Goal: Navigation & Orientation: Find specific page/section

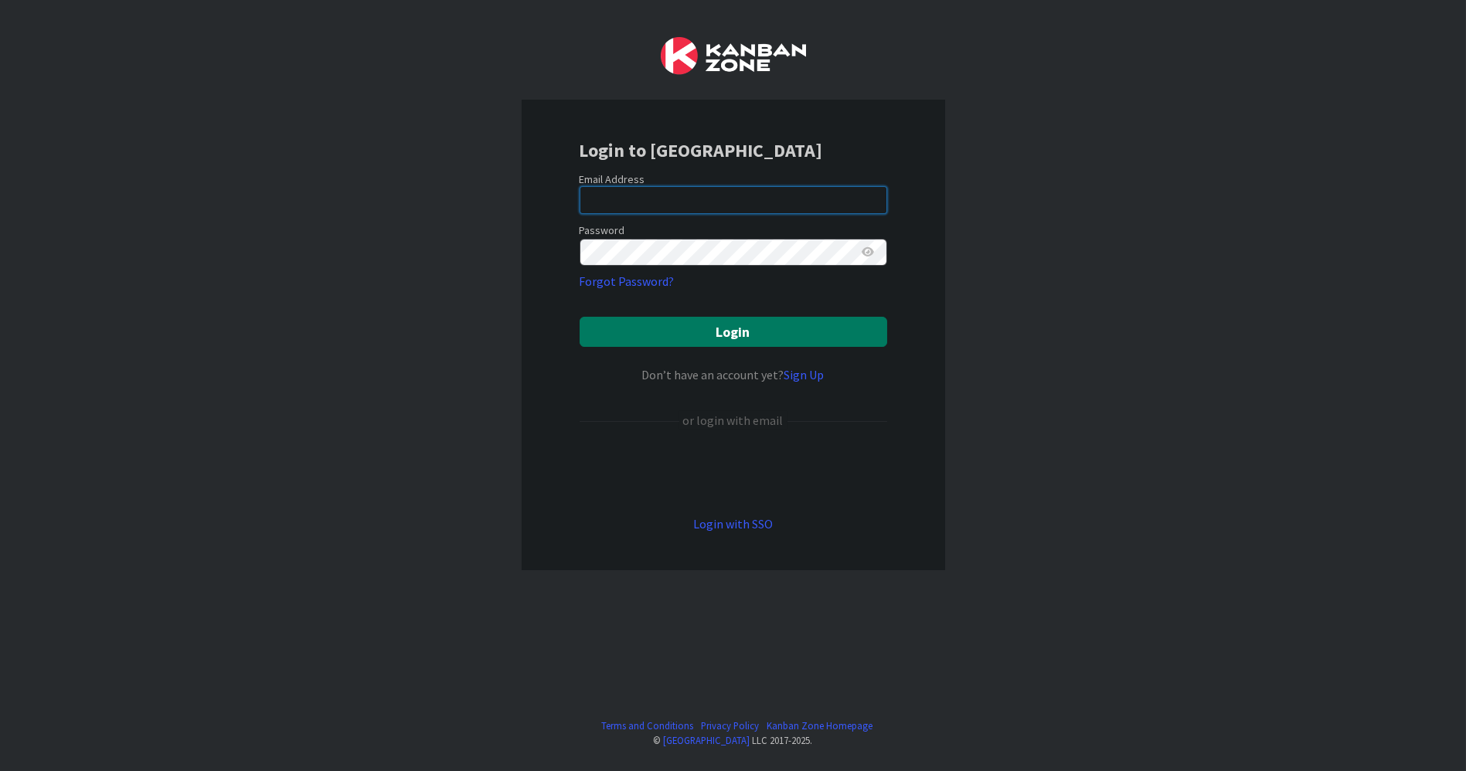
type input "[PERSON_NAME][EMAIL_ADDRESS][DOMAIN_NAME]"
click at [737, 333] on button "Login" at bounding box center [734, 332] width 308 height 30
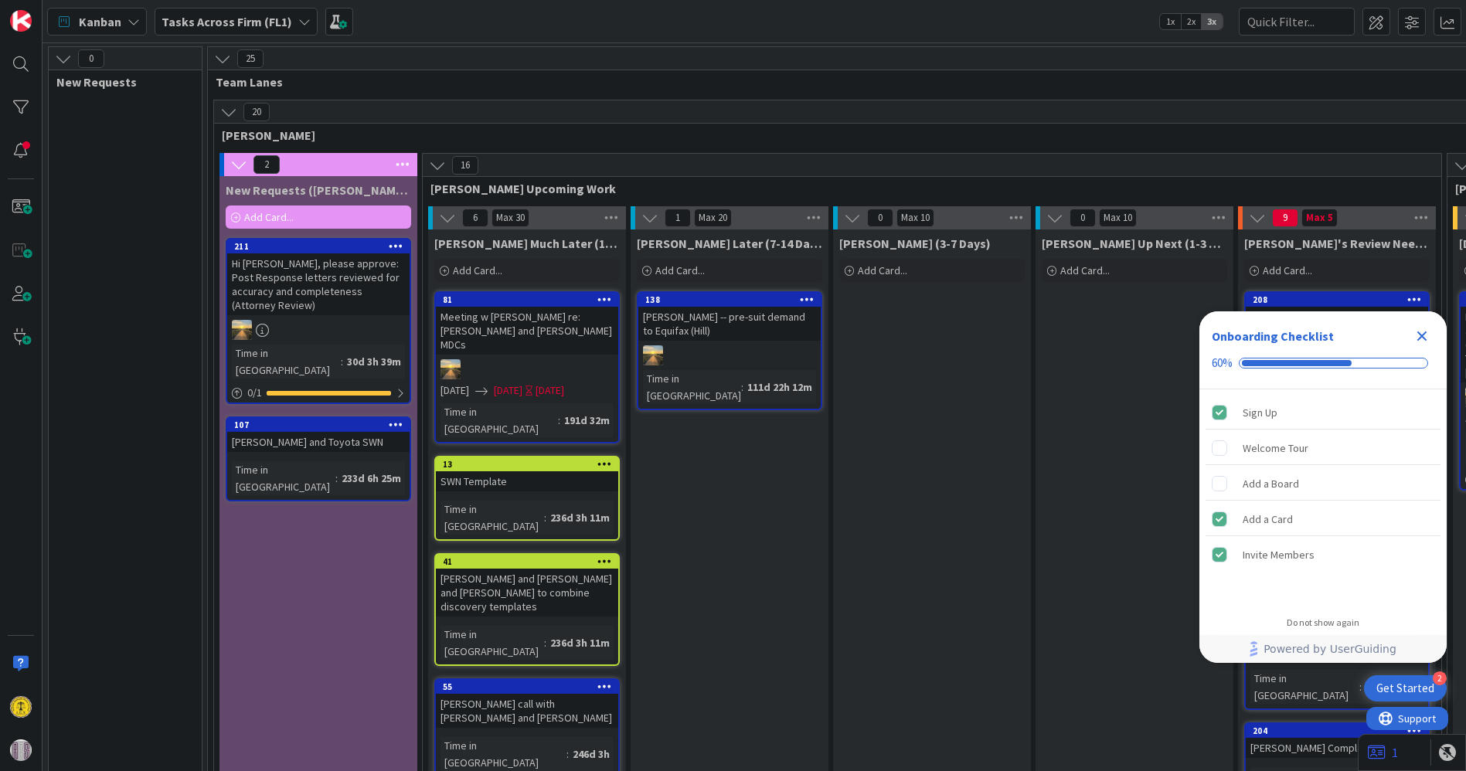
click at [1423, 338] on icon "Close Checklist" at bounding box center [1422, 337] width 10 height 10
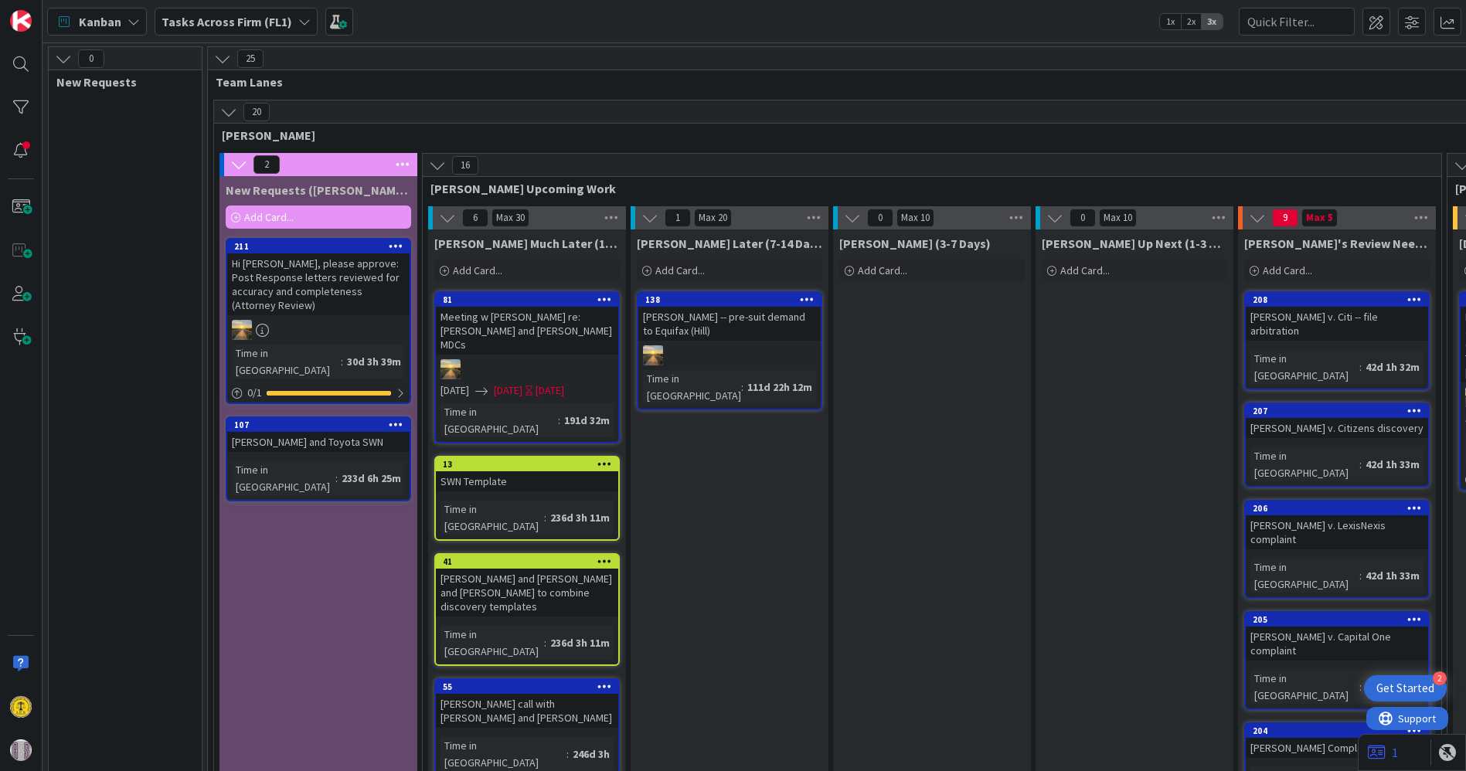
click at [298, 19] on icon at bounding box center [304, 21] width 12 height 12
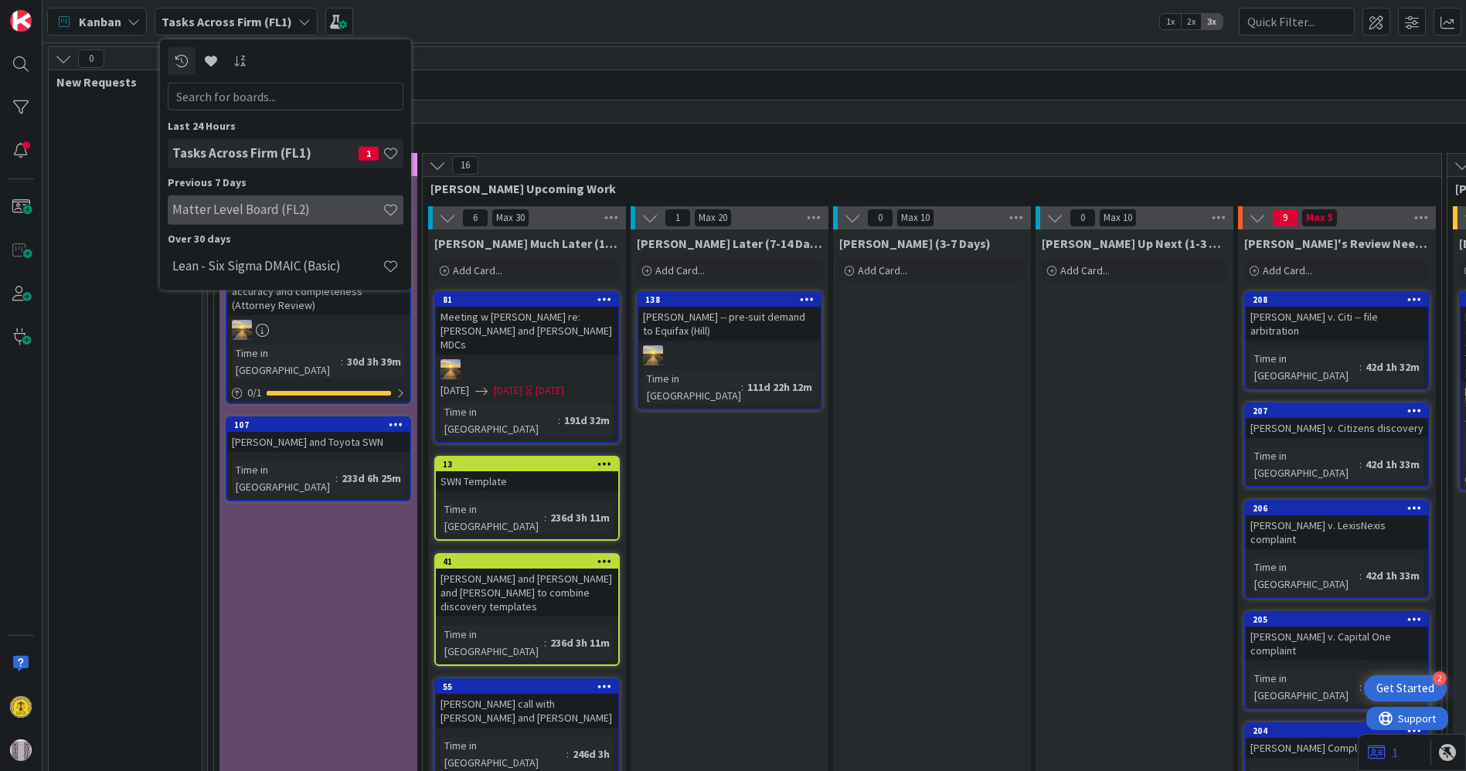
click at [259, 210] on h4 "Matter Level Board (FL2)" at bounding box center [277, 209] width 210 height 15
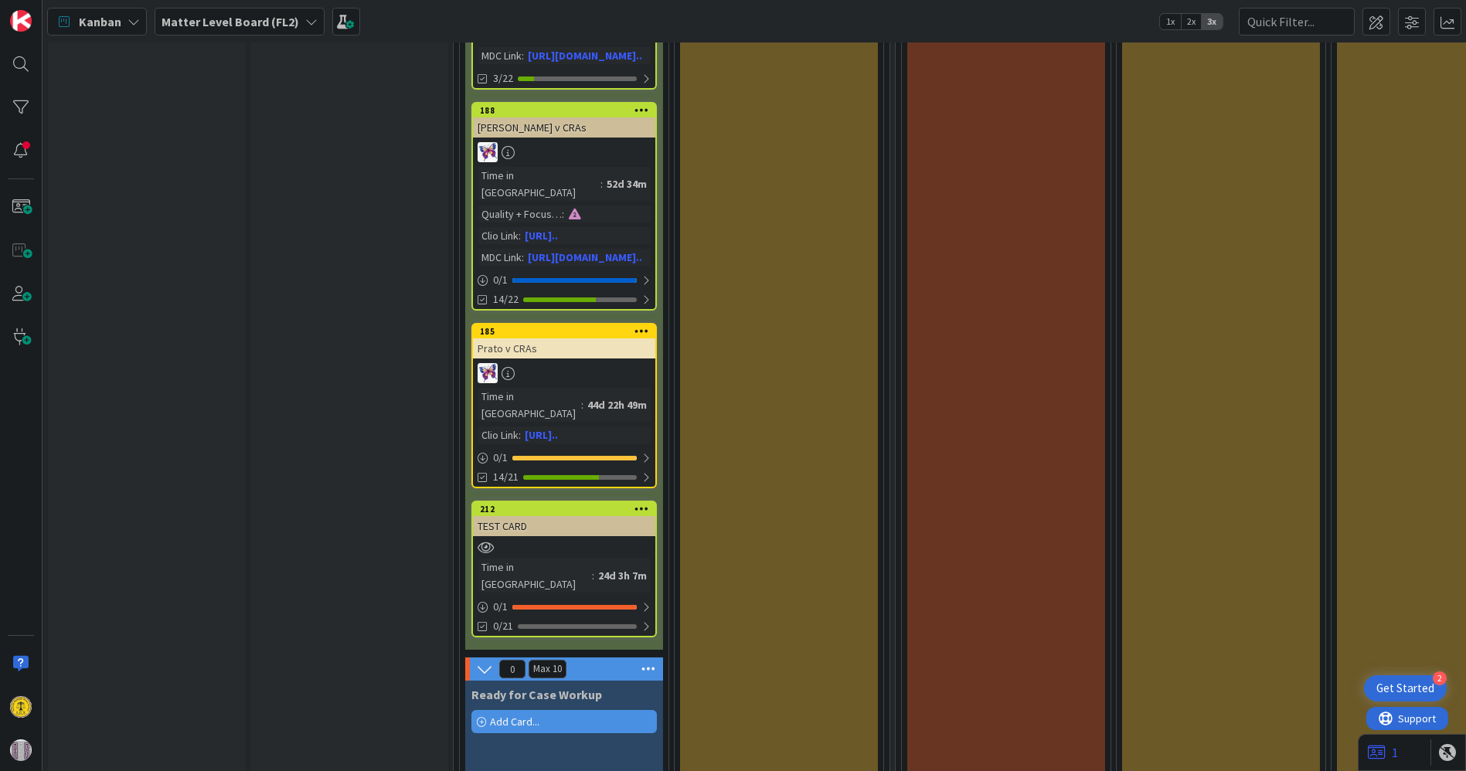
scroll to position [1008, 0]
click at [583, 338] on div "Prato v CRAs" at bounding box center [564, 348] width 182 height 20
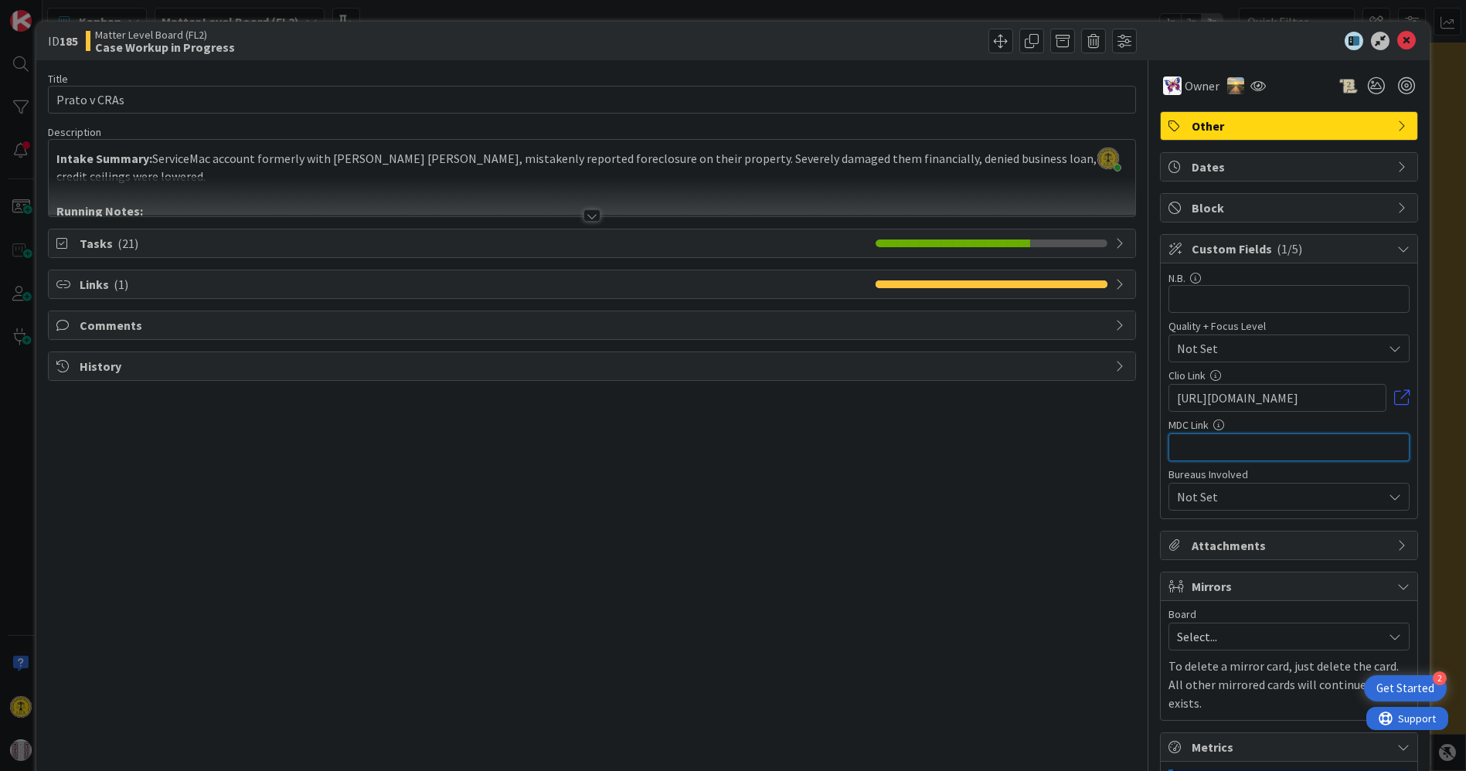
click at [1179, 438] on input "text" at bounding box center [1288, 448] width 241 height 28
